Goal: Find specific page/section: Find specific page/section

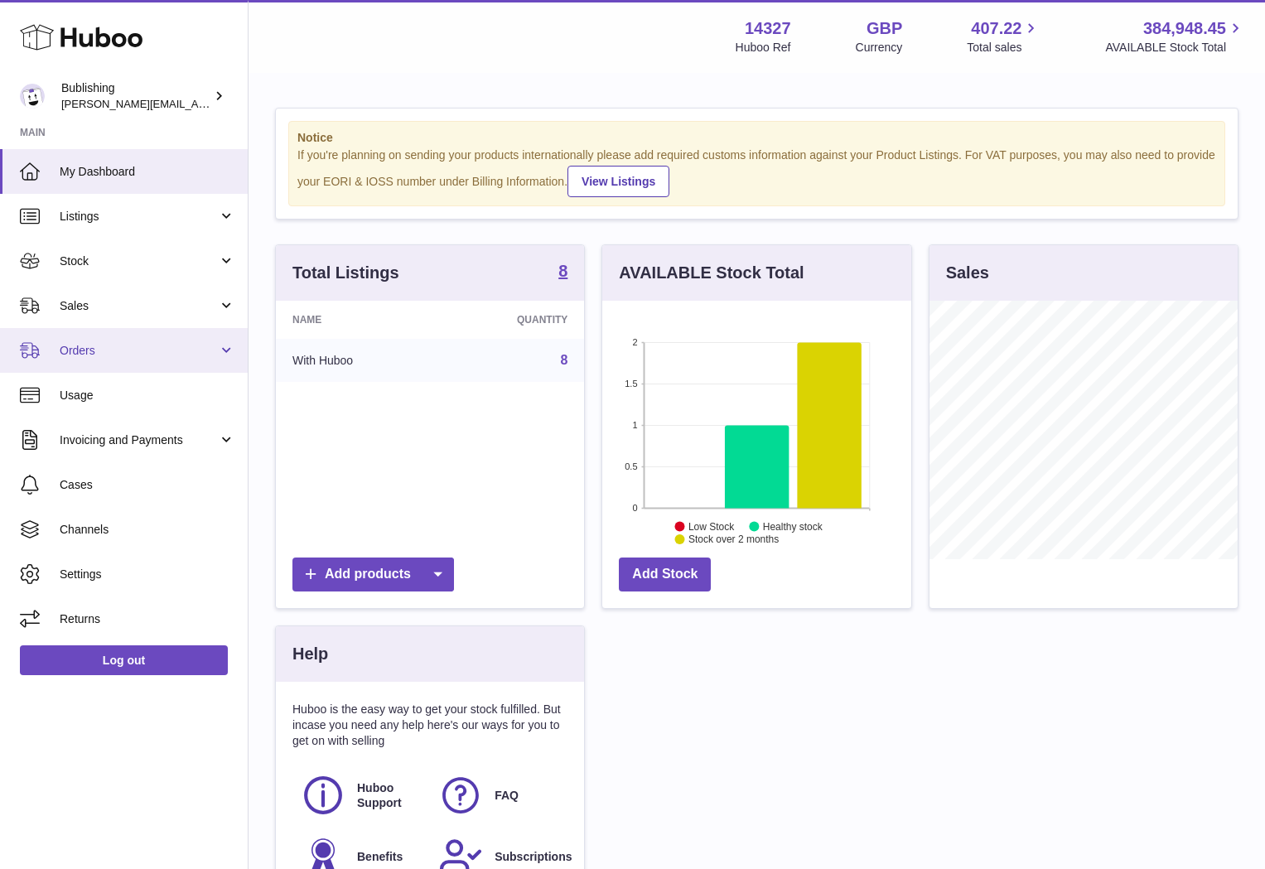
scroll to position [258, 308]
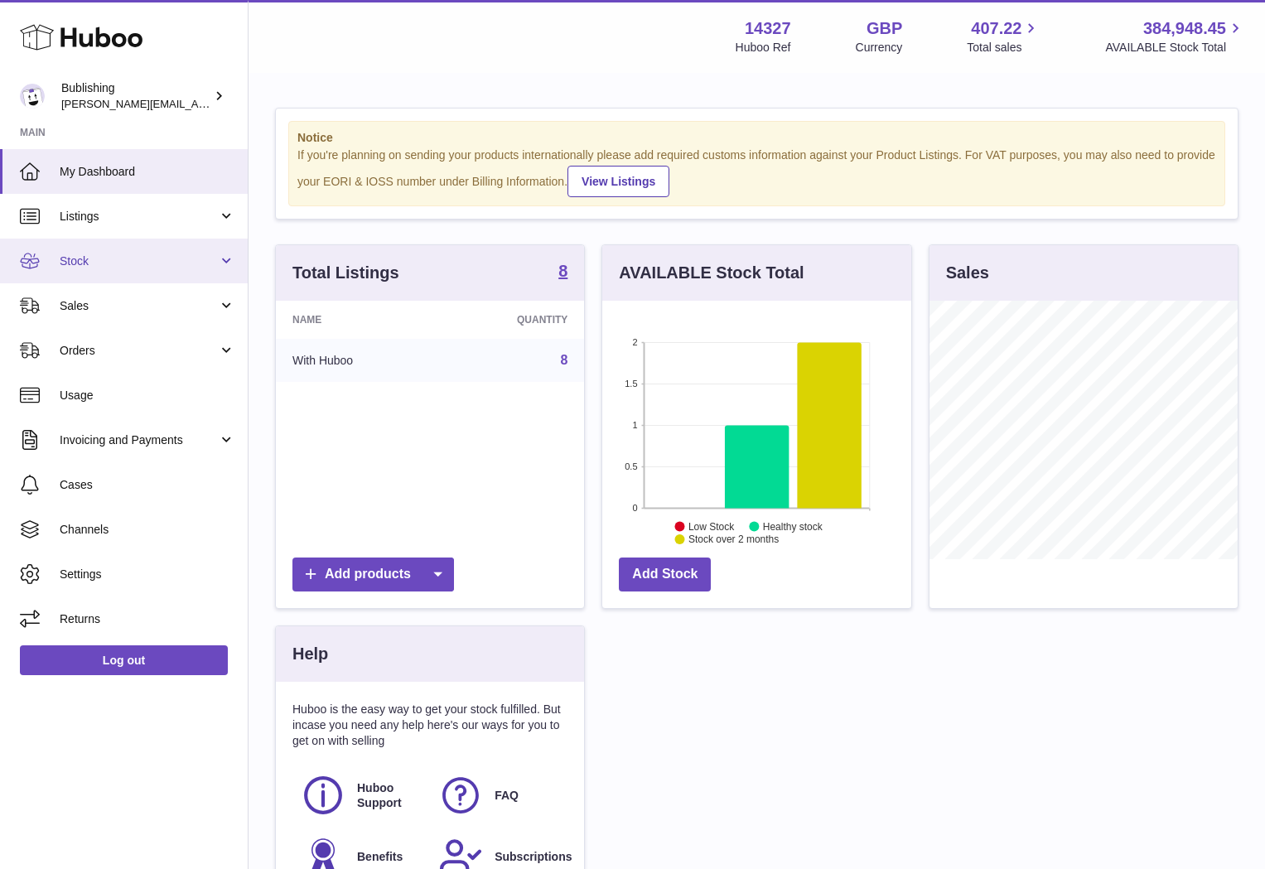
click at [171, 277] on link "Stock" at bounding box center [124, 261] width 248 height 45
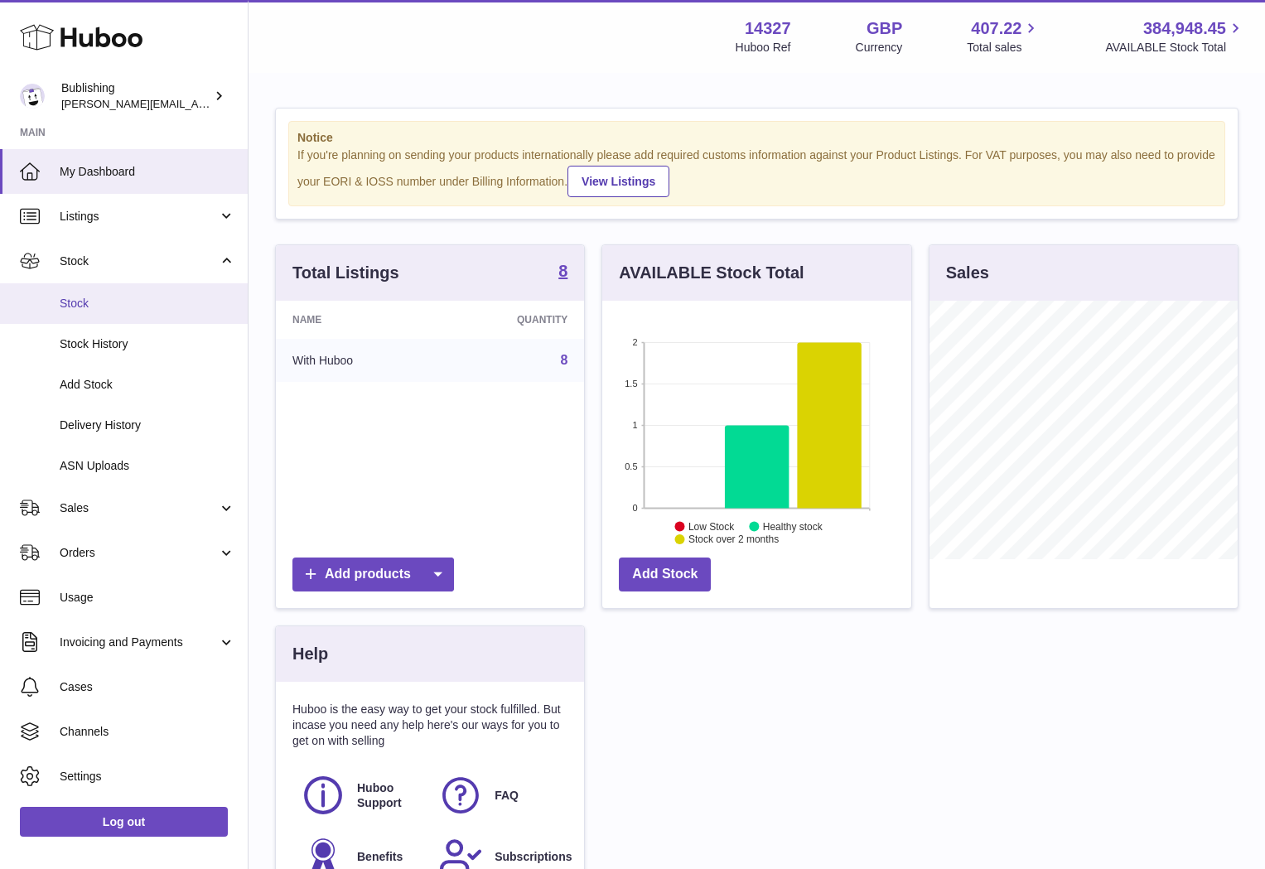
click at [86, 310] on span "Stock" at bounding box center [148, 304] width 176 height 16
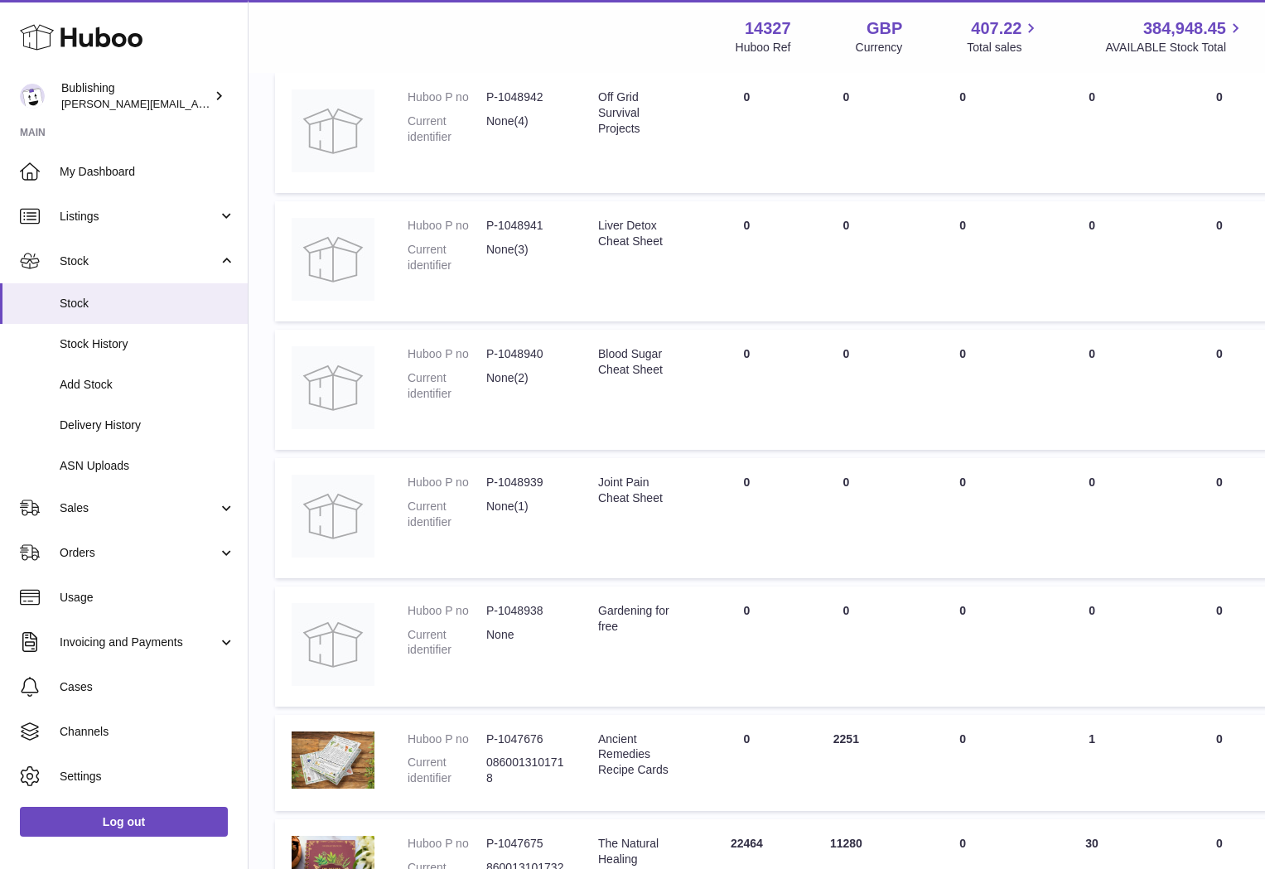
scroll to position [595, 0]
